Goal: Information Seeking & Learning: Stay updated

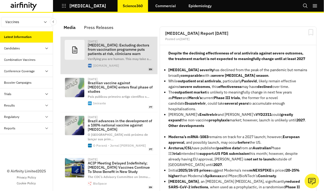
scroll to position [399, 156]
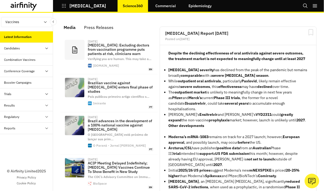
click at [21, 2] on icon at bounding box center [24, 6] width 27 height 8
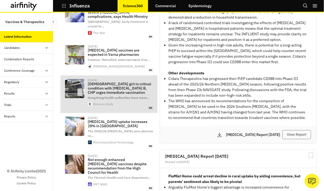
scroll to position [127, 0]
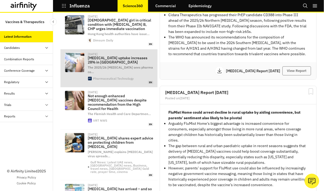
click at [116, 61] on div "[DATE] [MEDICAL_DATA] uptake increases 28% in [GEOGRAPHIC_DATA] The 2025/26 [ME…" at bounding box center [121, 68] width 66 height 31
click at [118, 56] on p "[MEDICAL_DATA] uptake increases 28% in [GEOGRAPHIC_DATA]" at bounding box center [121, 60] width 66 height 8
click at [138, 59] on p "[MEDICAL_DATA] uptake increases 28% in [GEOGRAPHIC_DATA]" at bounding box center [121, 60] width 66 height 8
click at [135, 56] on p "[MEDICAL_DATA] uptake increases 28% in [GEOGRAPHIC_DATA]" at bounding box center [121, 60] width 66 height 8
